Goal: Task Accomplishment & Management: Manage account settings

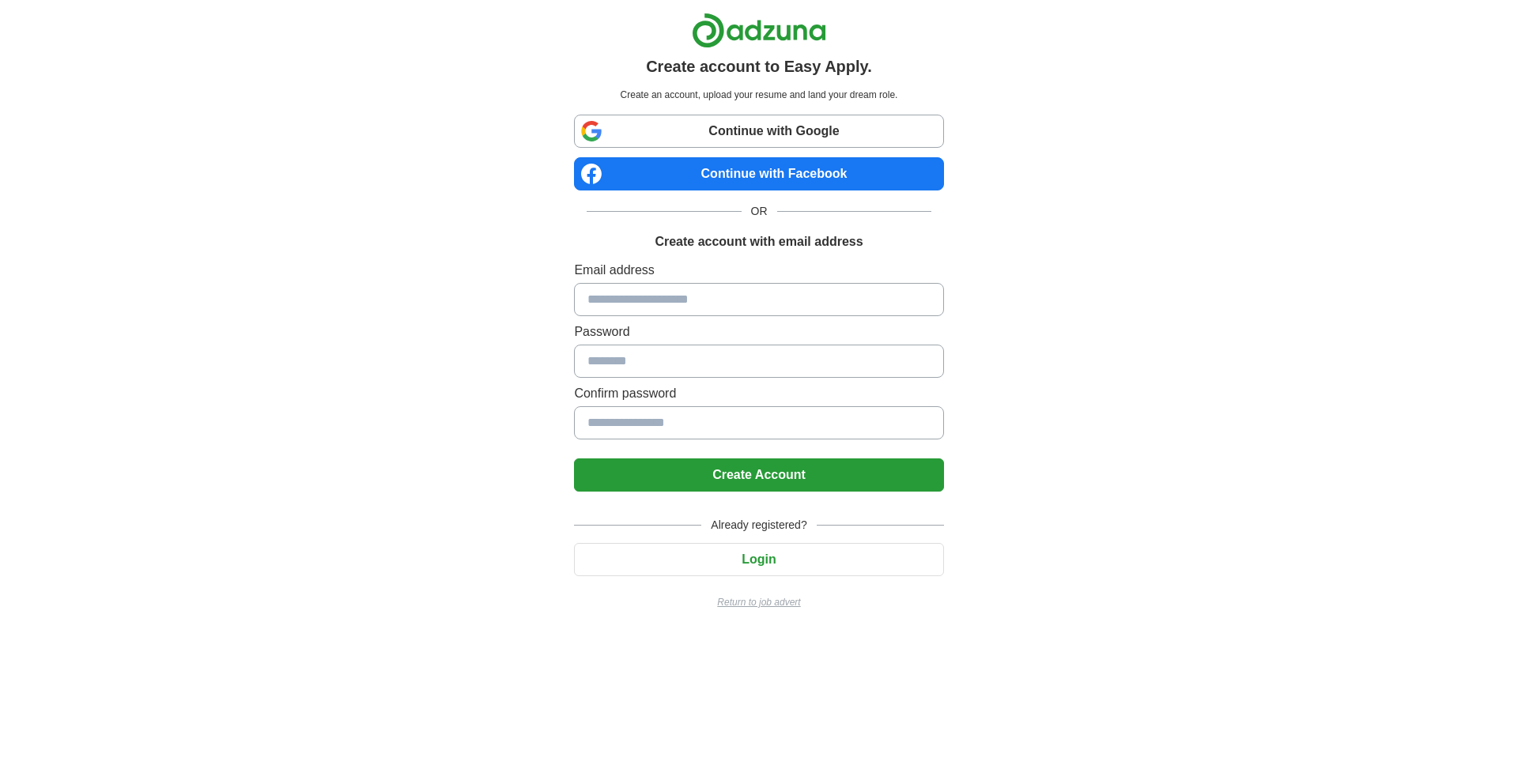
click at [680, 304] on input at bounding box center [759, 299] width 369 height 33
type input "*"
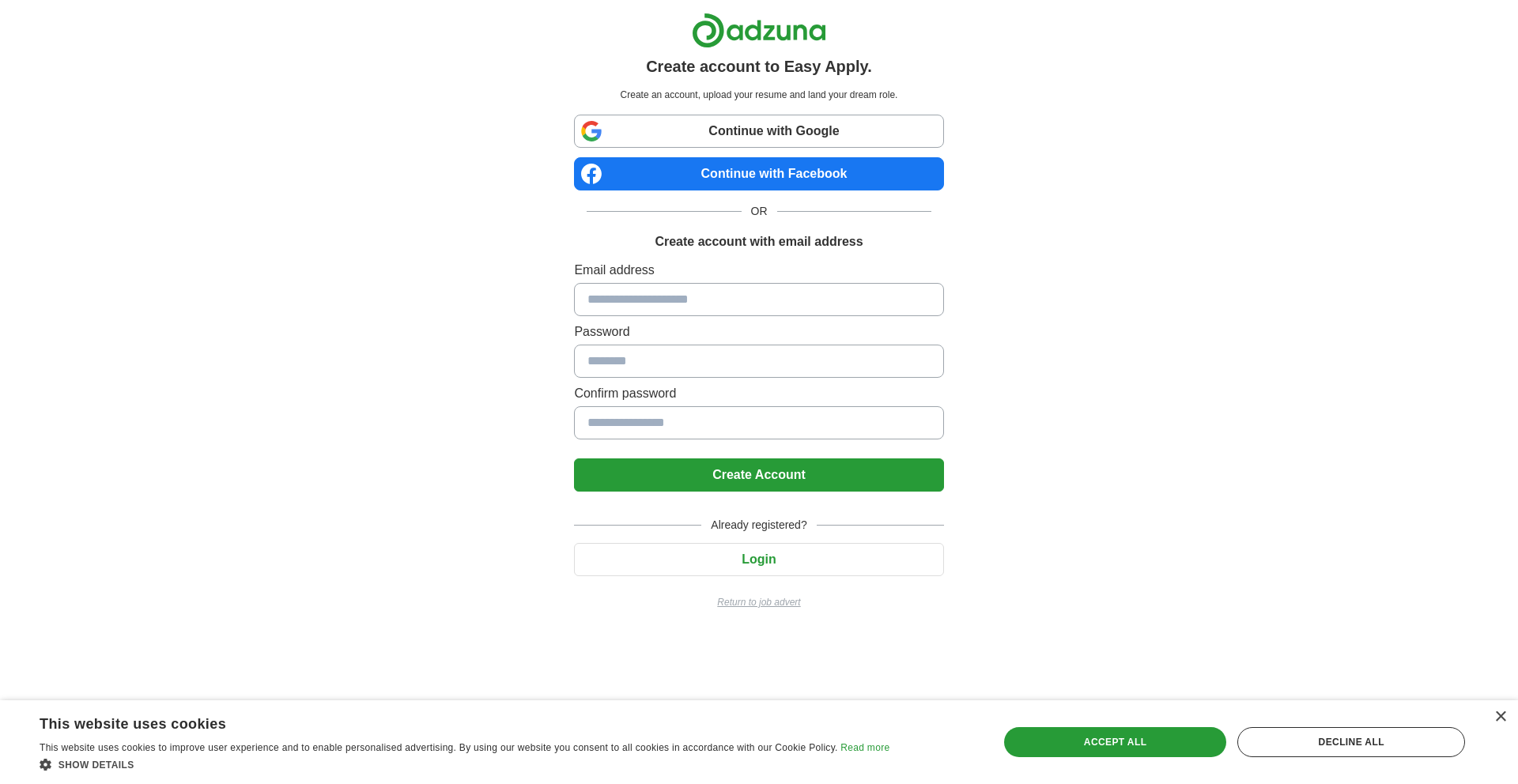
click at [808, 548] on button "Login" at bounding box center [759, 559] width 369 height 33
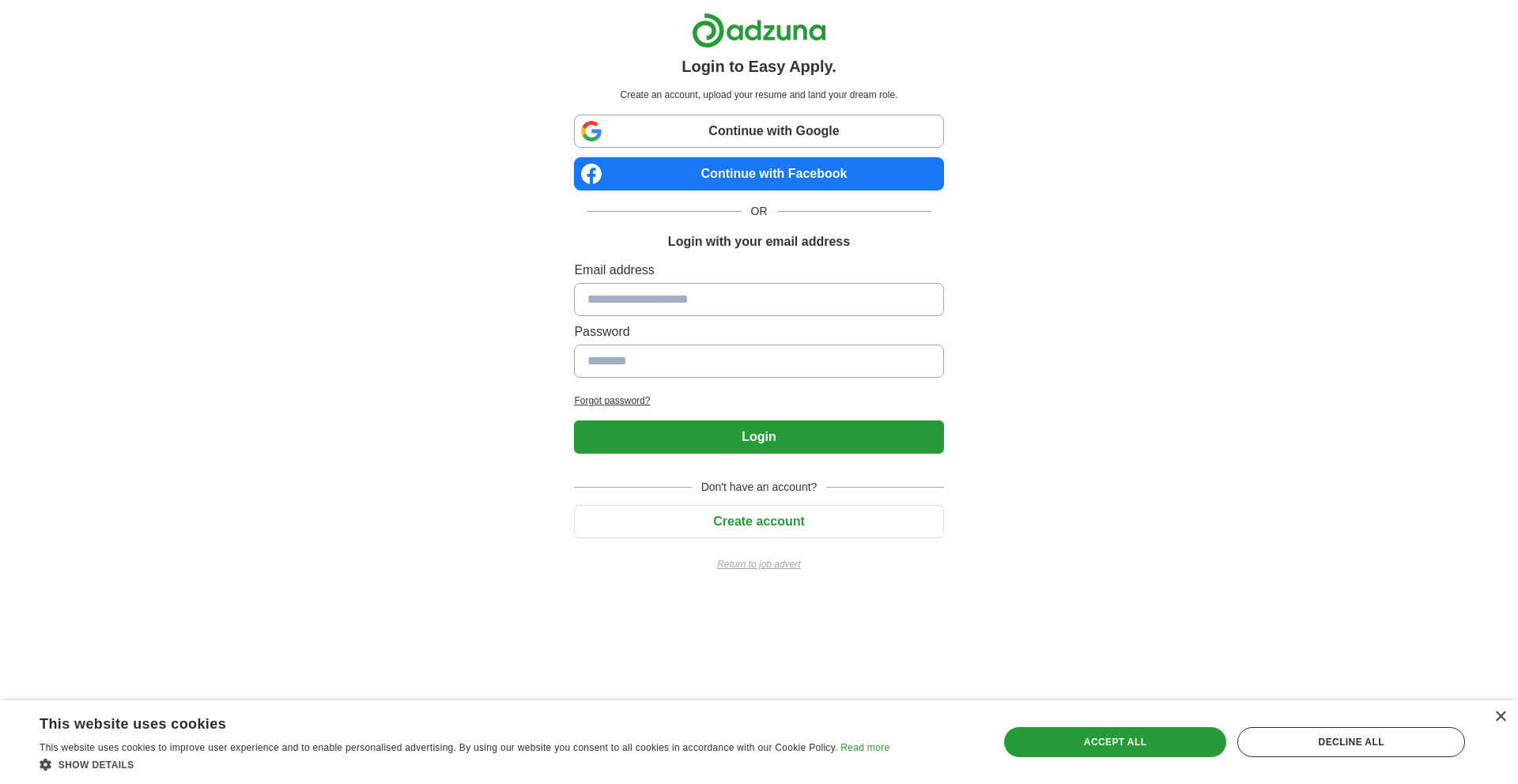
click at [747, 304] on input at bounding box center [759, 299] width 369 height 33
type input "**********"
click at [829, 446] on button "Login" at bounding box center [759, 437] width 369 height 33
